Goal: Task Accomplishment & Management: Manage account settings

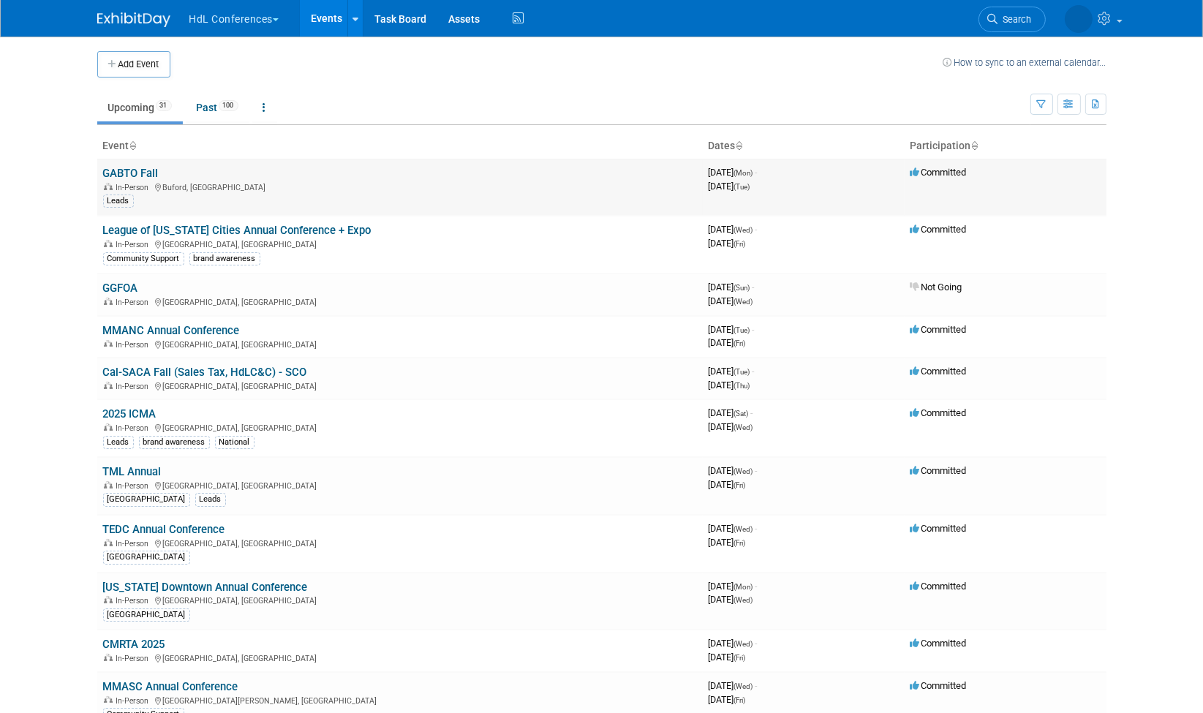
click at [135, 172] on link "GABTO Fall" at bounding box center [131, 173] width 56 height 13
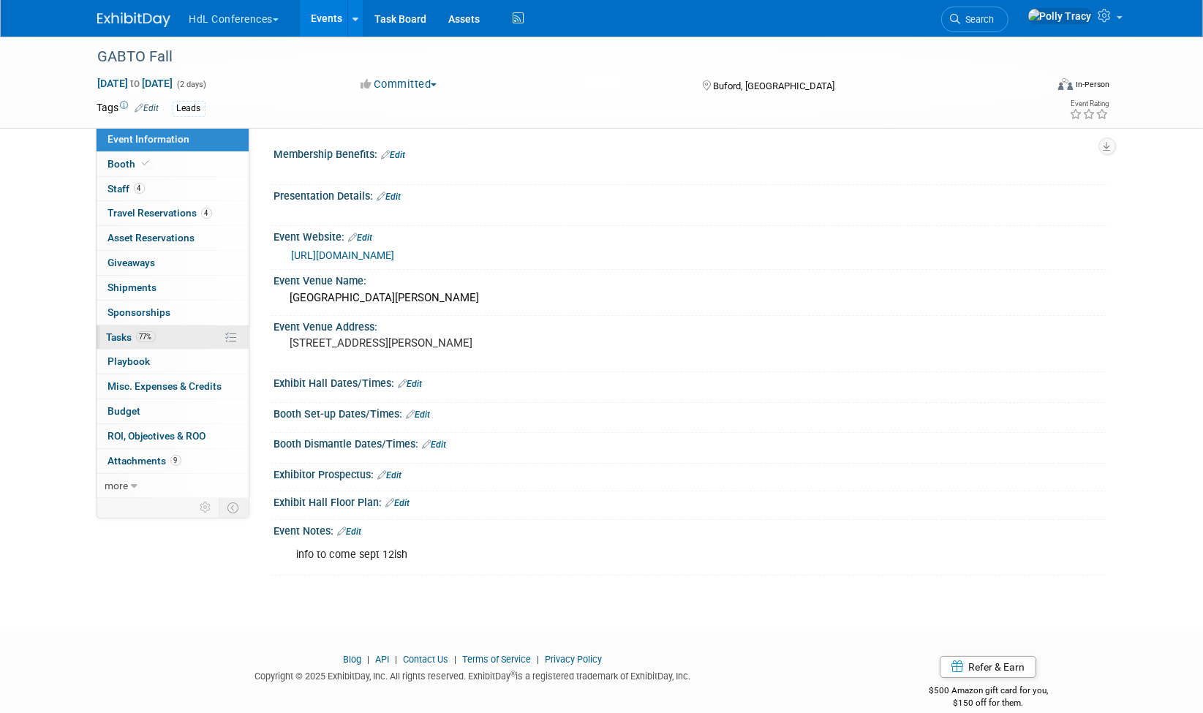
click at [119, 332] on span "Tasks 77%" at bounding box center [131, 337] width 49 height 12
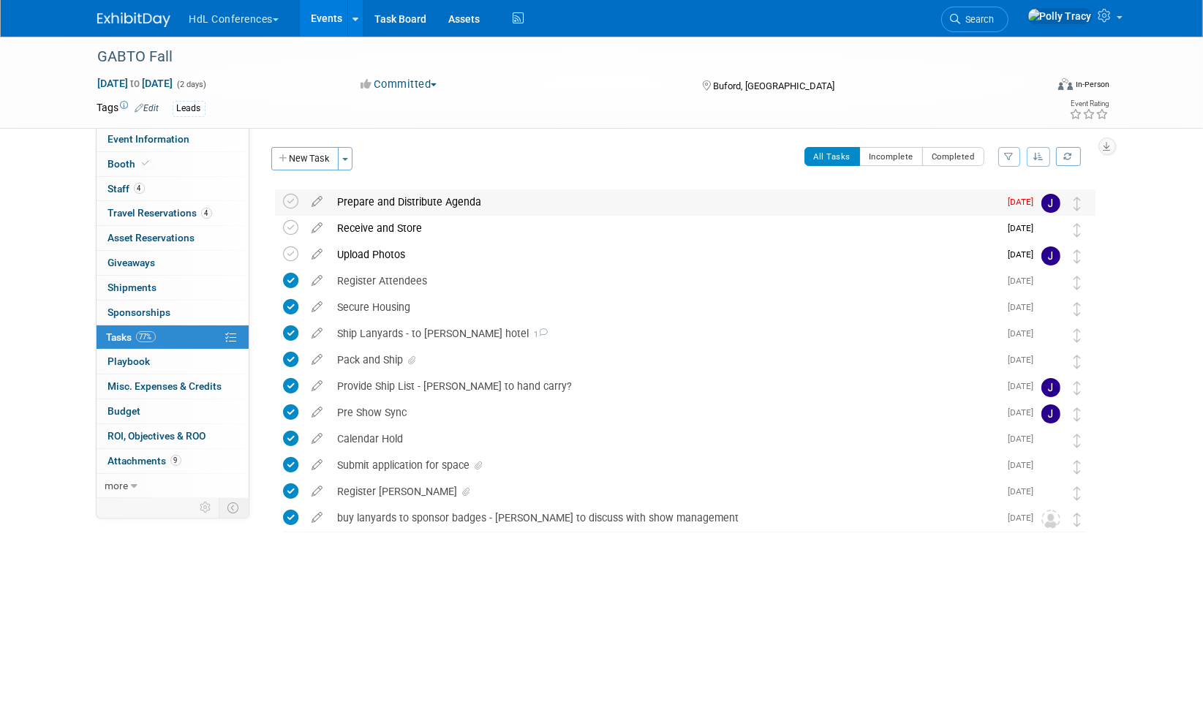
click at [319, 208] on td at bounding box center [318, 202] width 26 height 26
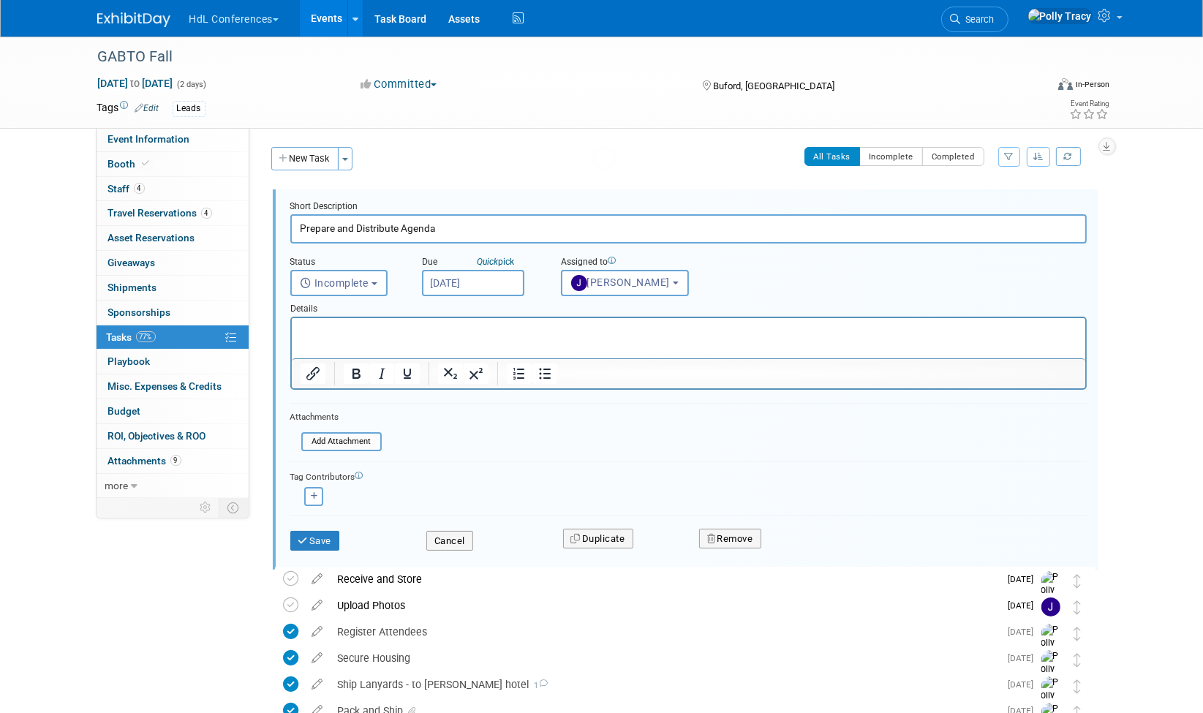
click at [320, 197] on div "Short Description Prepare and Distribute Agenda Status <i class="far fa-clock" …" at bounding box center [685, 379] width 825 height 380
click at [353, 440] on input "file" at bounding box center [305, 442] width 149 height 16
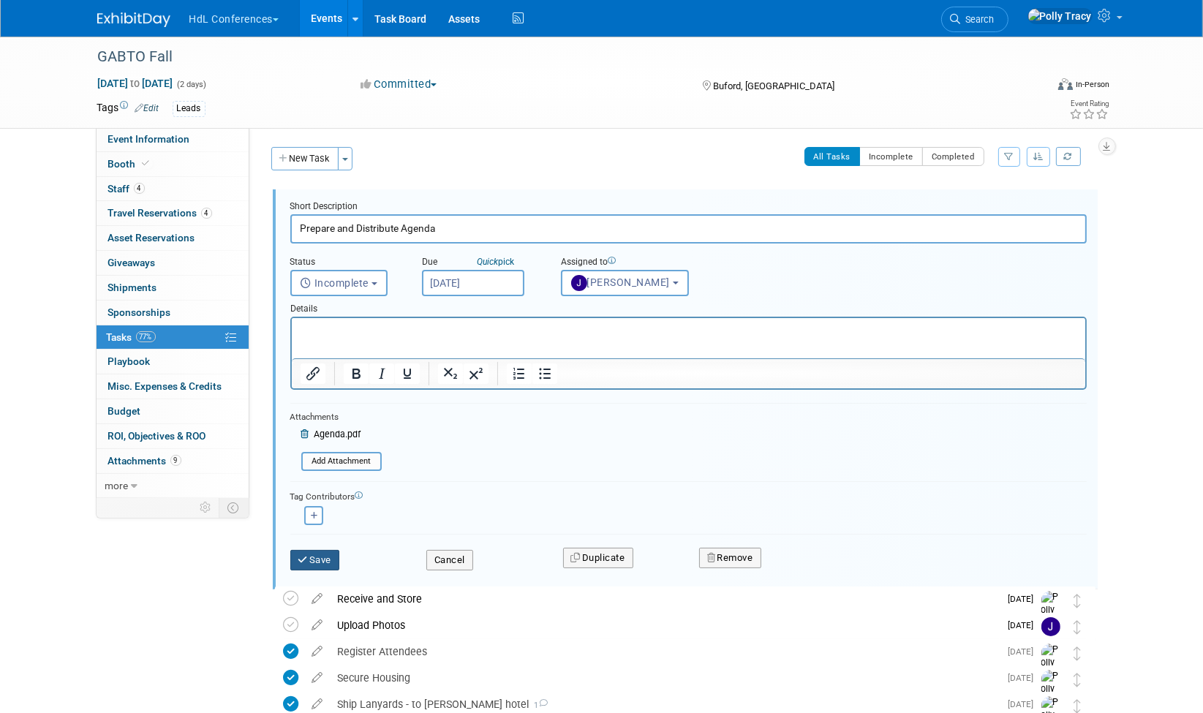
click at [313, 553] on button "Save" at bounding box center [315, 560] width 50 height 20
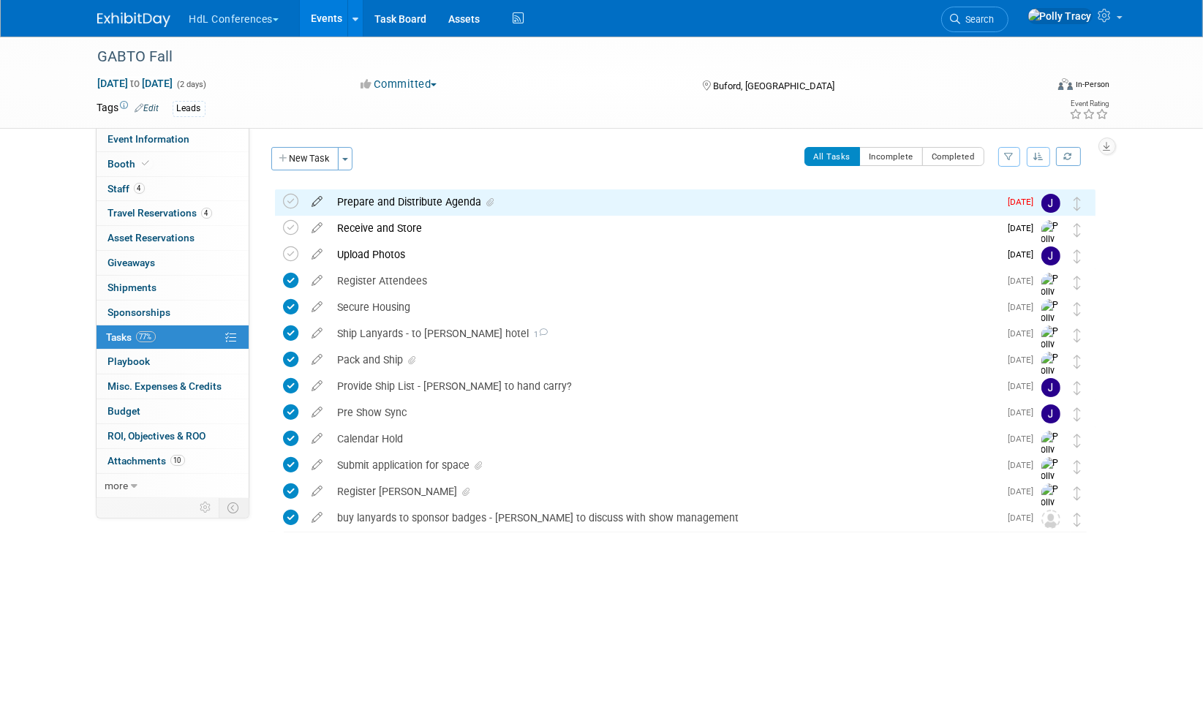
click at [320, 197] on icon at bounding box center [318, 198] width 26 height 18
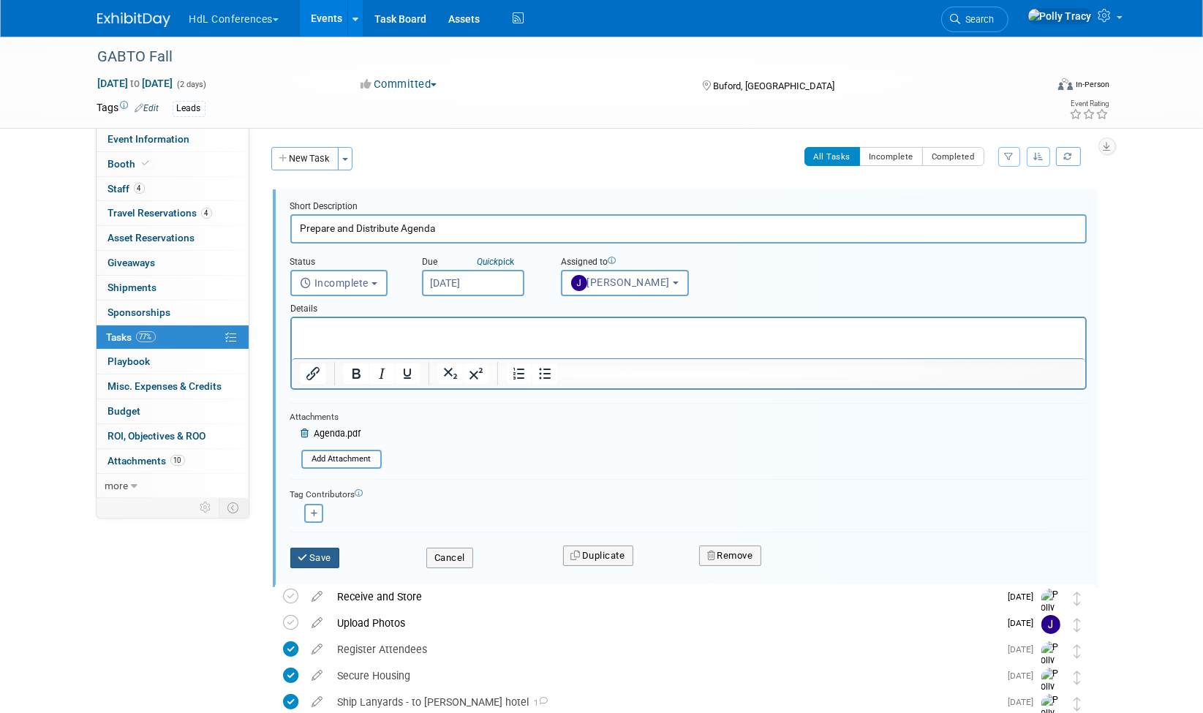
click at [317, 548] on button "Save" at bounding box center [315, 558] width 50 height 20
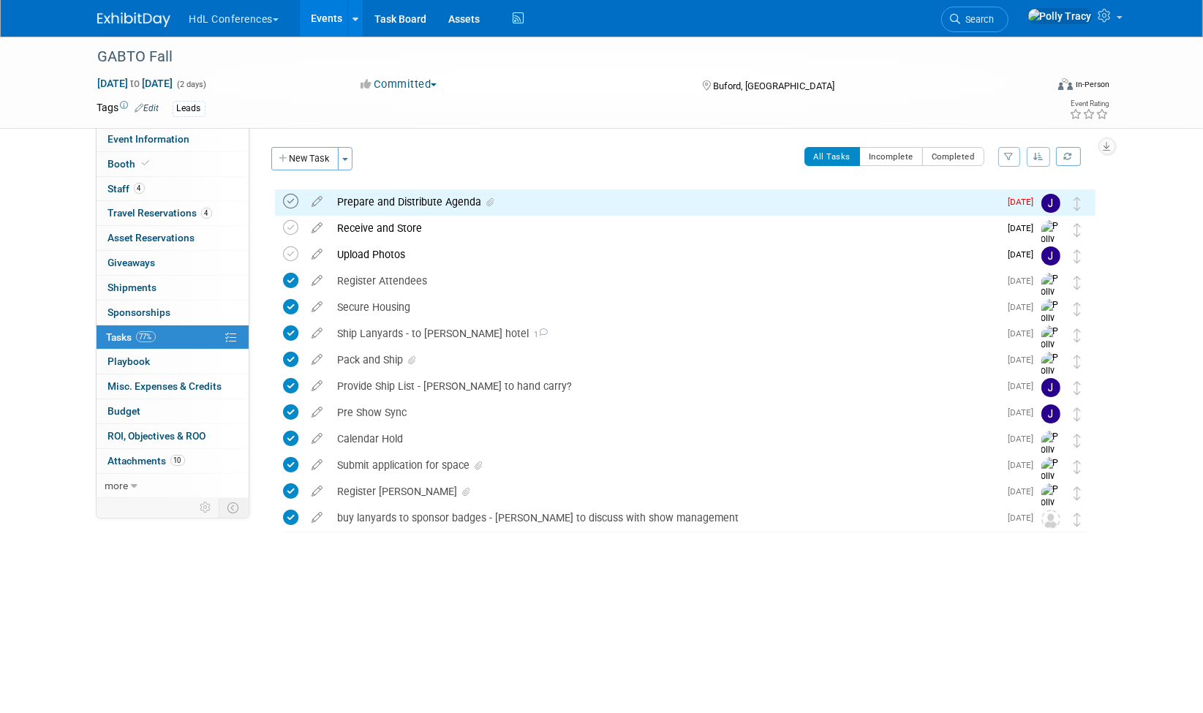
click at [285, 203] on icon at bounding box center [291, 201] width 15 height 15
